Goal: Browse casually: Explore the website without a specific task or goal

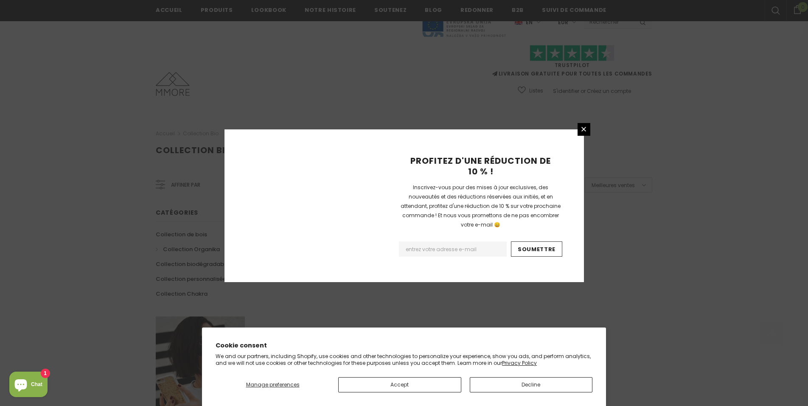
scroll to position [484, 0]
